Goal: Browse casually: Explore the website without a specific task or goal

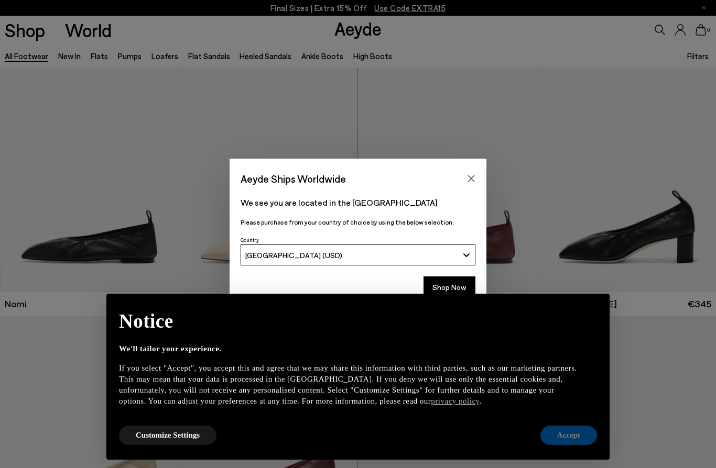
click at [560, 433] on button "Accept" at bounding box center [568, 435] width 57 height 19
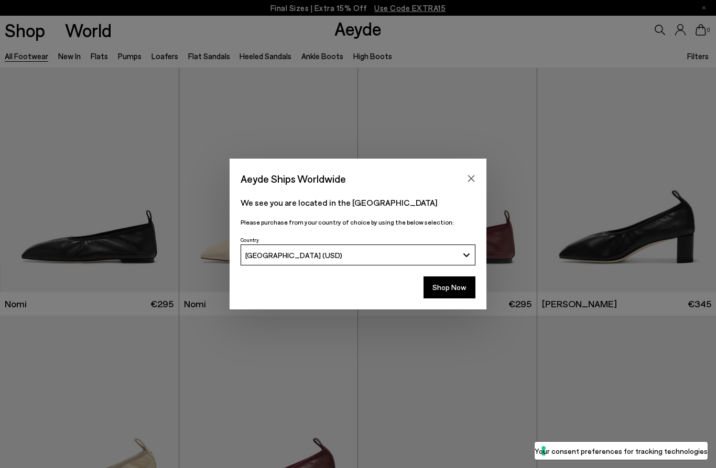
click at [468, 189] on div "We see you are located in the [GEOGRAPHIC_DATA] Please purchase from your count…" at bounding box center [357, 211] width 257 height 46
click at [470, 182] on icon "Close" at bounding box center [471, 178] width 8 height 8
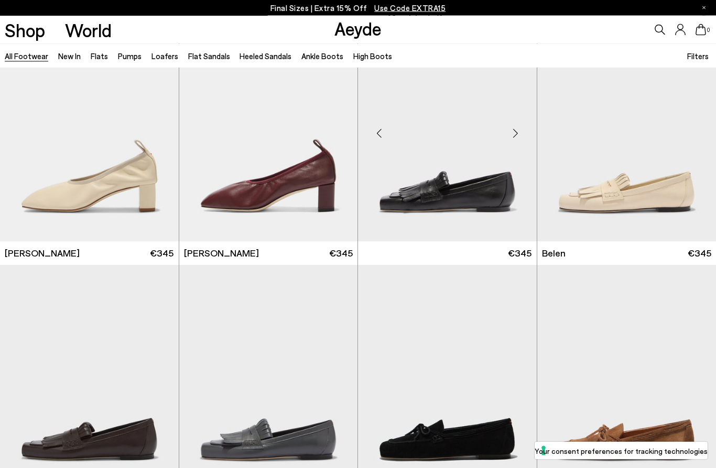
scroll to position [317, 0]
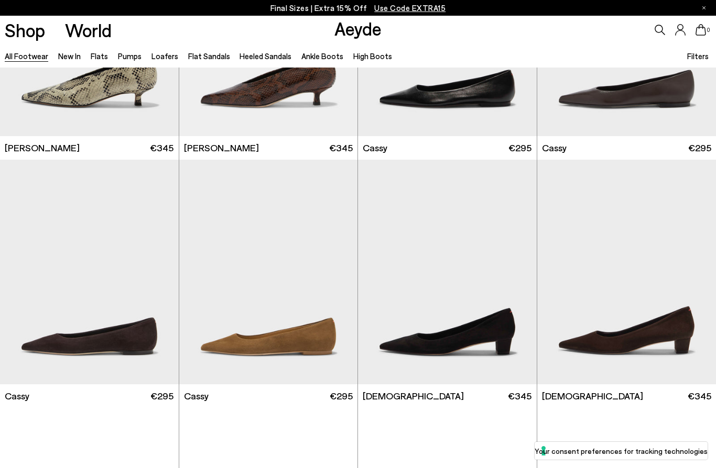
scroll to position [3633, 0]
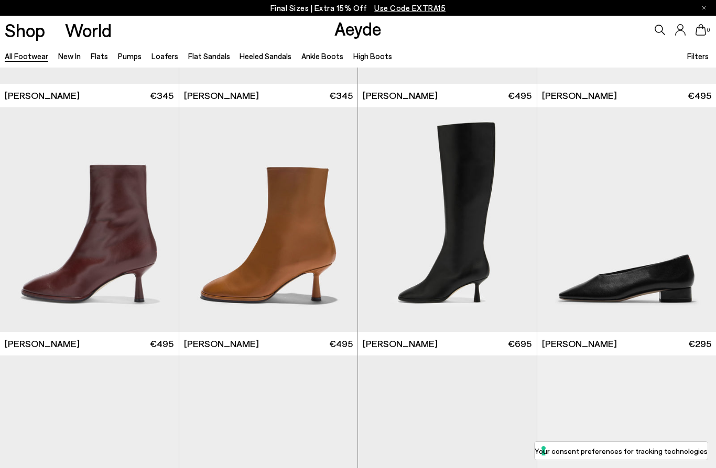
scroll to position [4905, 0]
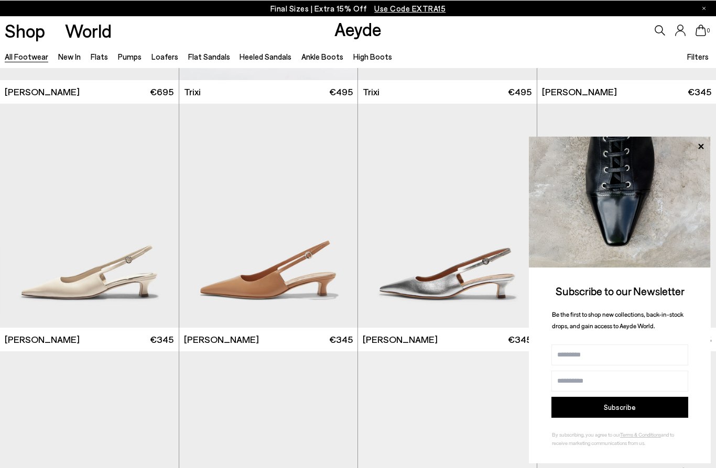
scroll to position [6411, 0]
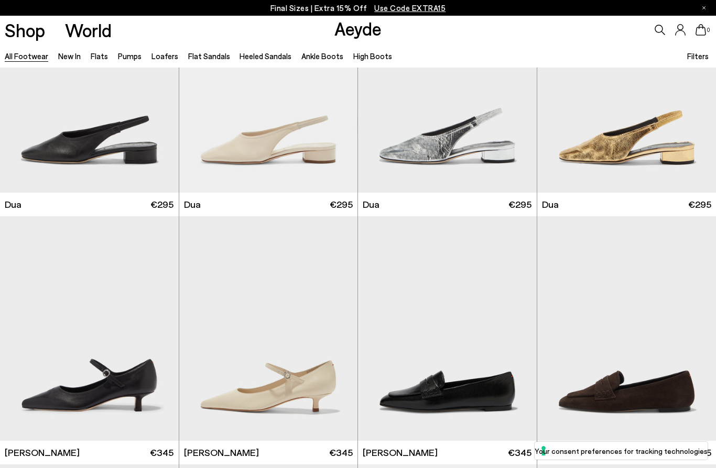
scroll to position [9768, 0]
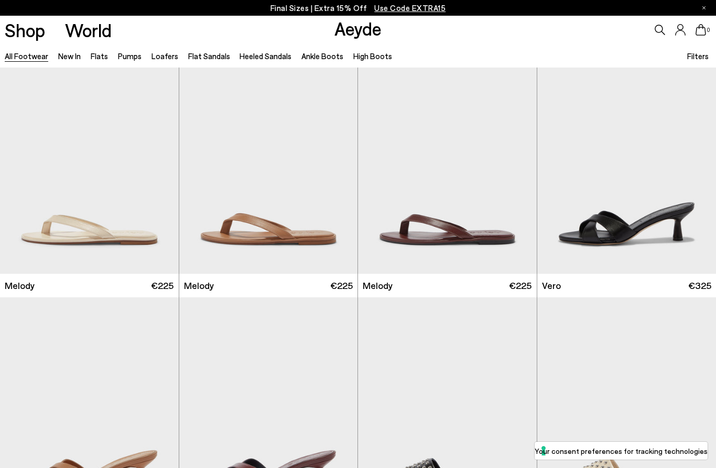
scroll to position [11685, 0]
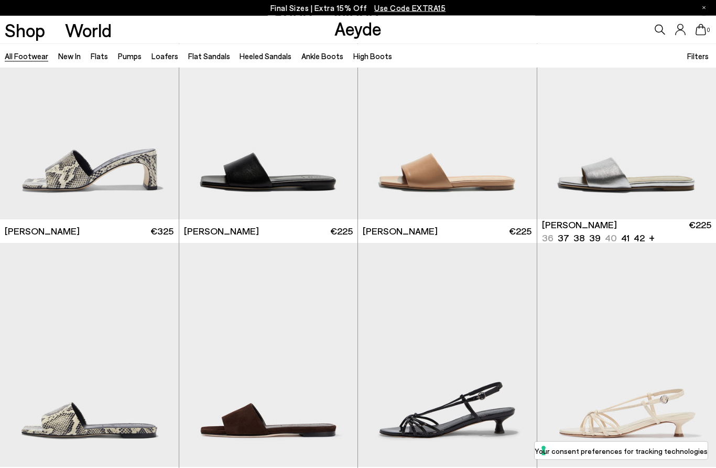
scroll to position [13214, 0]
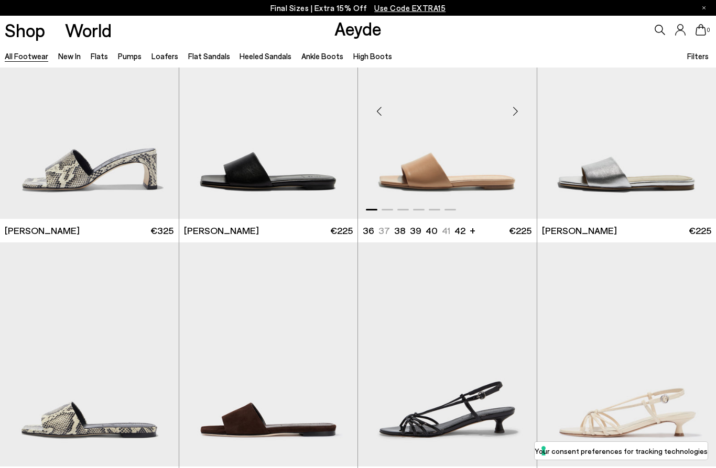
click at [518, 108] on div "Next slide" at bounding box center [515, 110] width 31 height 31
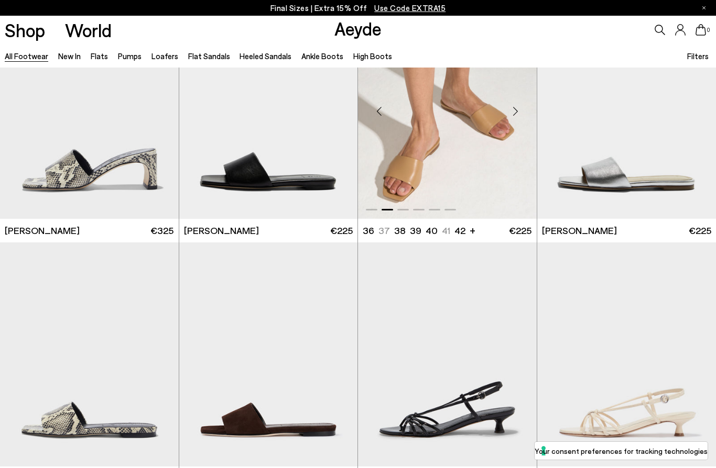
click at [518, 108] on div "Next slide" at bounding box center [515, 110] width 31 height 31
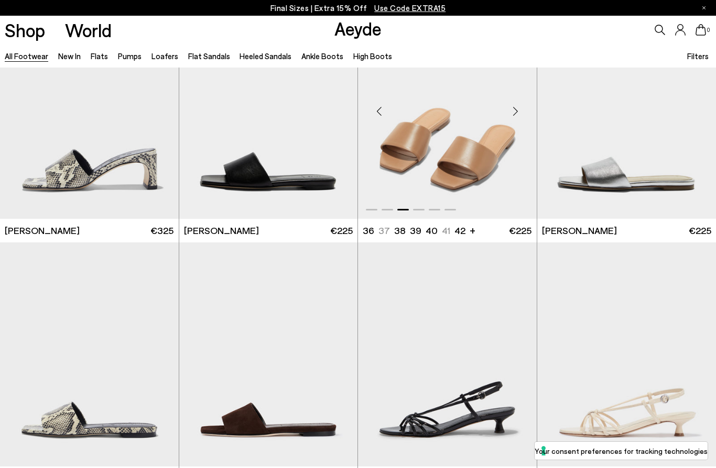
click at [513, 104] on div "Next slide" at bounding box center [515, 110] width 31 height 31
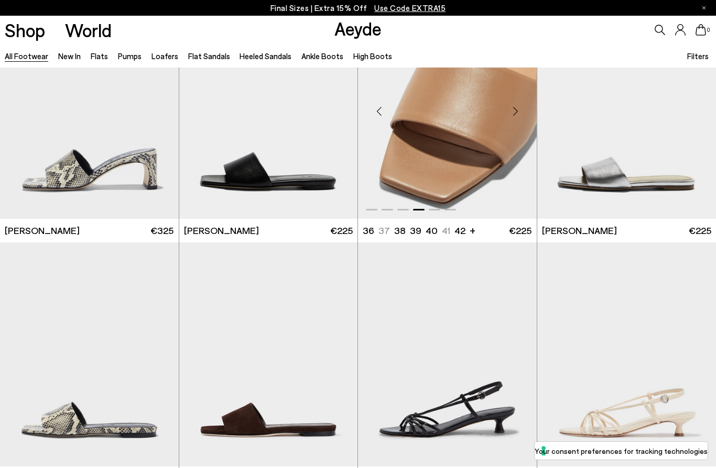
click at [512, 104] on div "Next slide" at bounding box center [515, 110] width 31 height 31
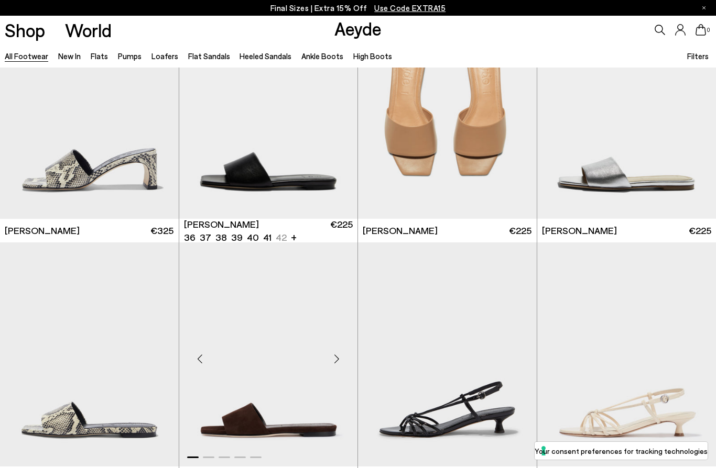
click at [333, 360] on div "Next slide" at bounding box center [336, 358] width 31 height 31
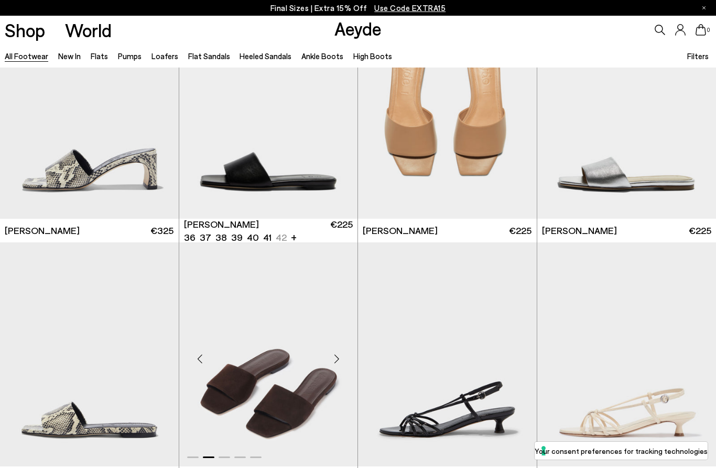
click at [333, 360] on div "Next slide" at bounding box center [336, 358] width 31 height 31
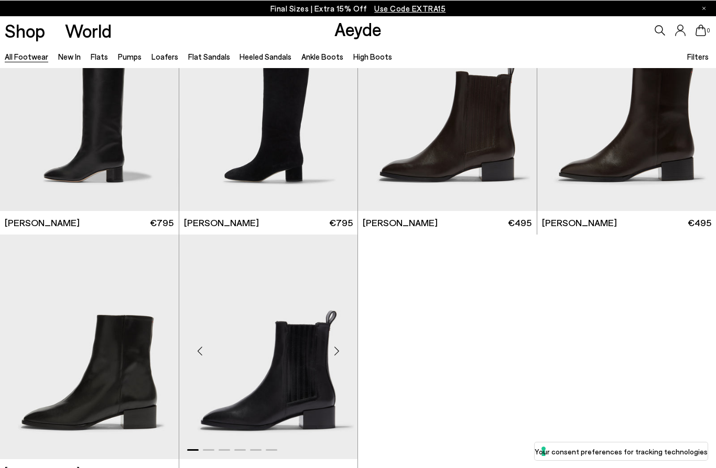
scroll to position [16941, 0]
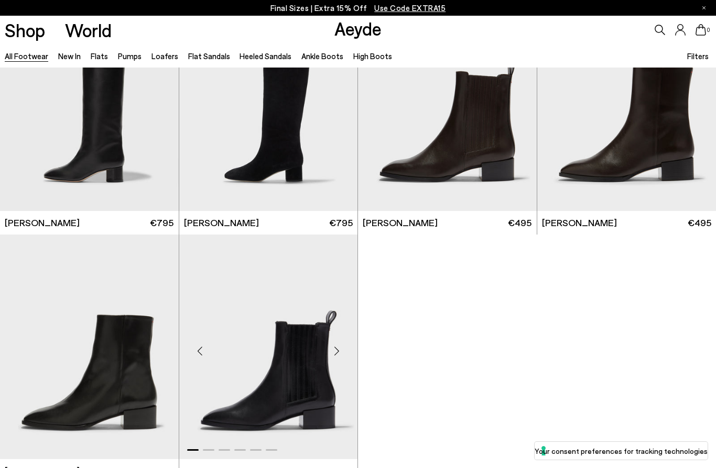
click at [342, 351] on div "Next slide" at bounding box center [336, 350] width 31 height 31
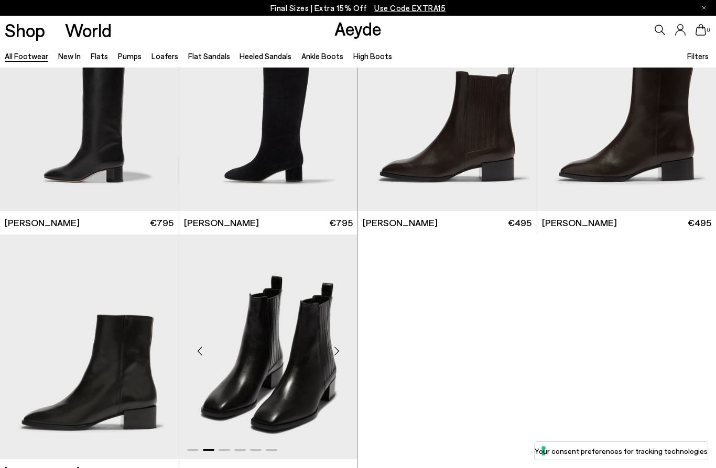
click at [342, 351] on div "Next slide" at bounding box center [336, 350] width 31 height 31
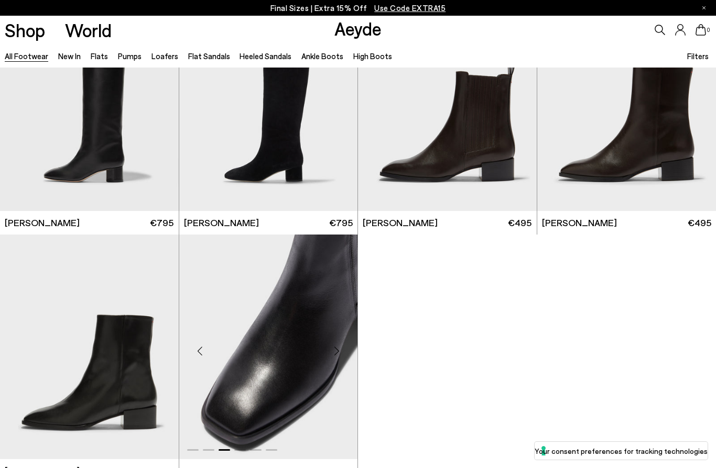
click at [342, 351] on div "Next slide" at bounding box center [336, 350] width 31 height 31
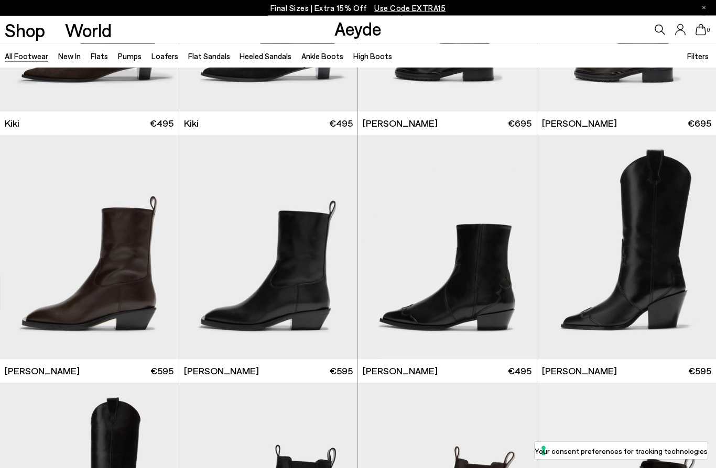
scroll to position [16297, 0]
